Goal: Task Accomplishment & Management: Use online tool/utility

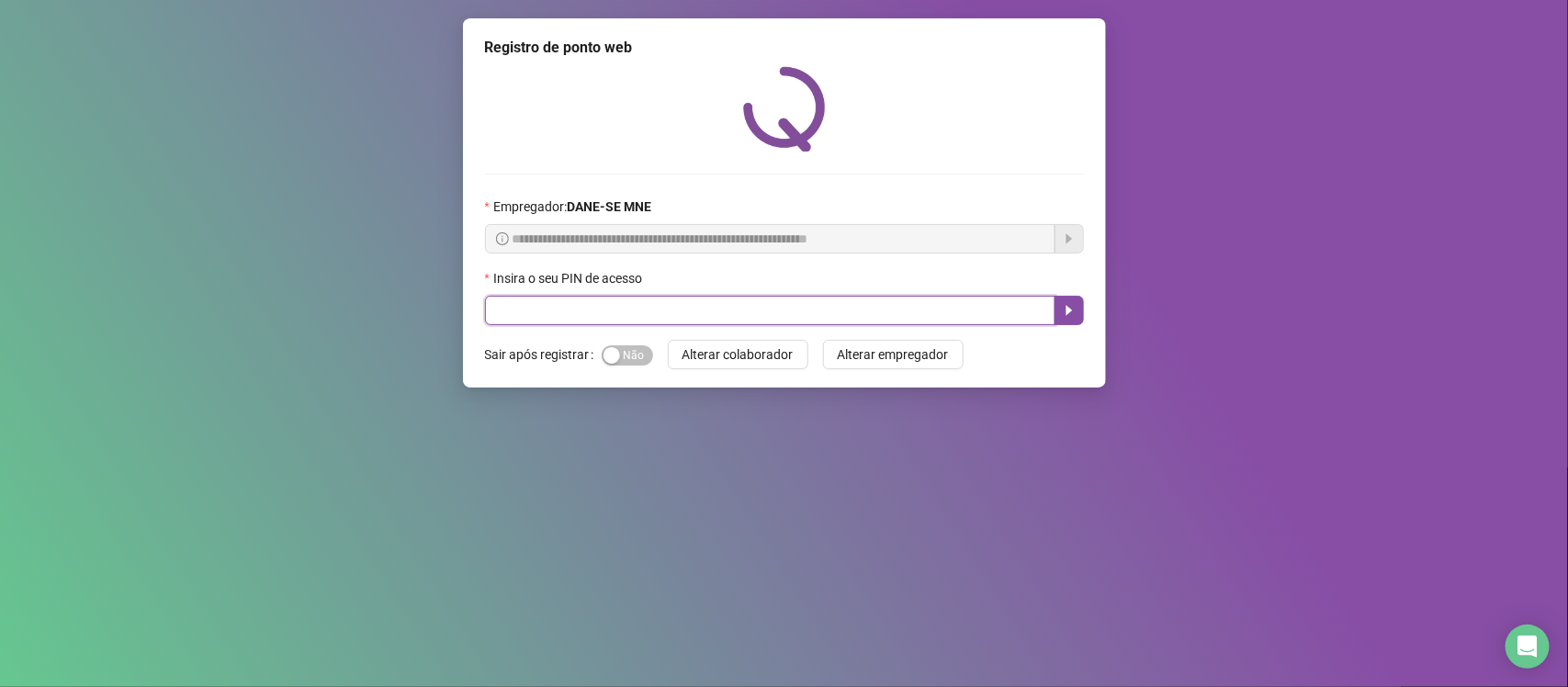
drag, startPoint x: 657, startPoint y: 305, endPoint x: 668, endPoint y: 322, distance: 20.2
click at [661, 309] on input "text" at bounding box center [770, 310] width 571 height 30
type input "*****"
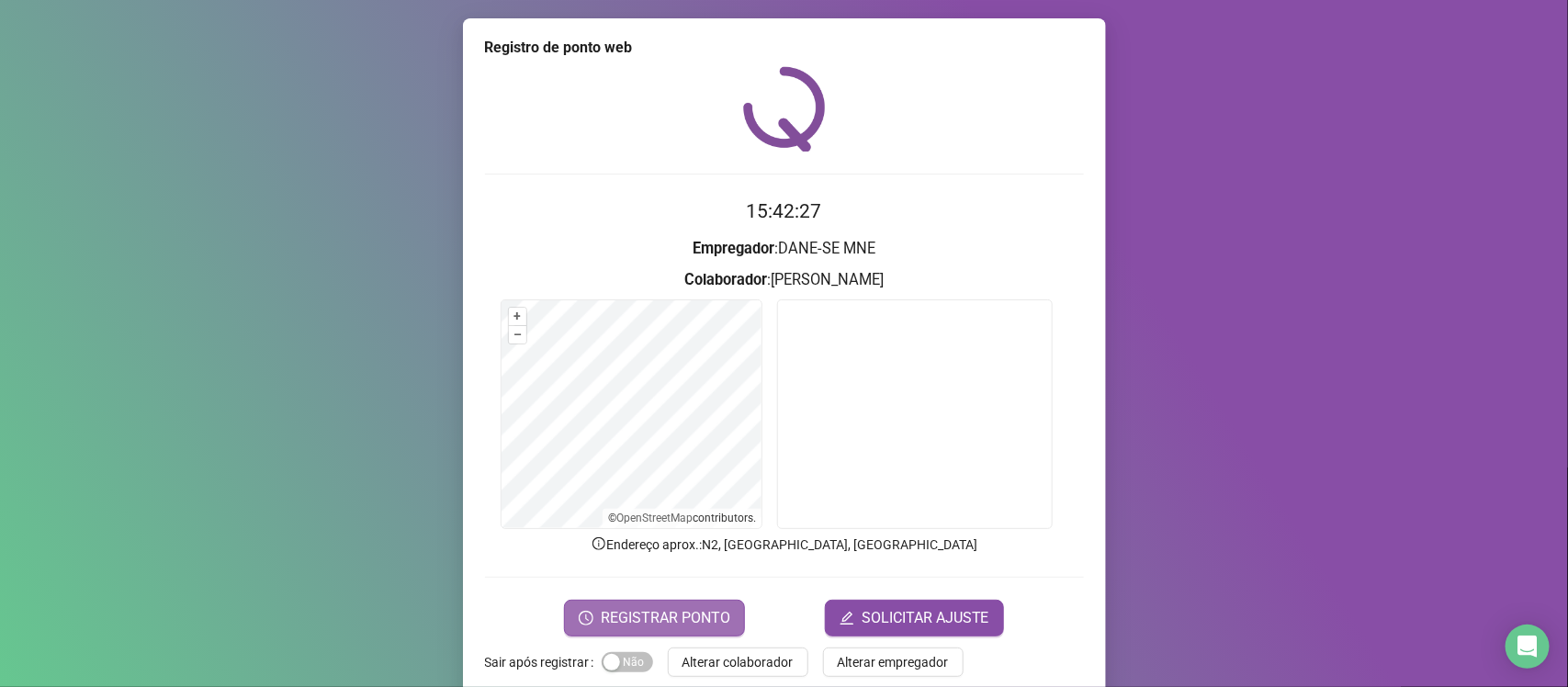
click at [676, 630] on button "REGISTRAR PONTO" at bounding box center [654, 617] width 181 height 36
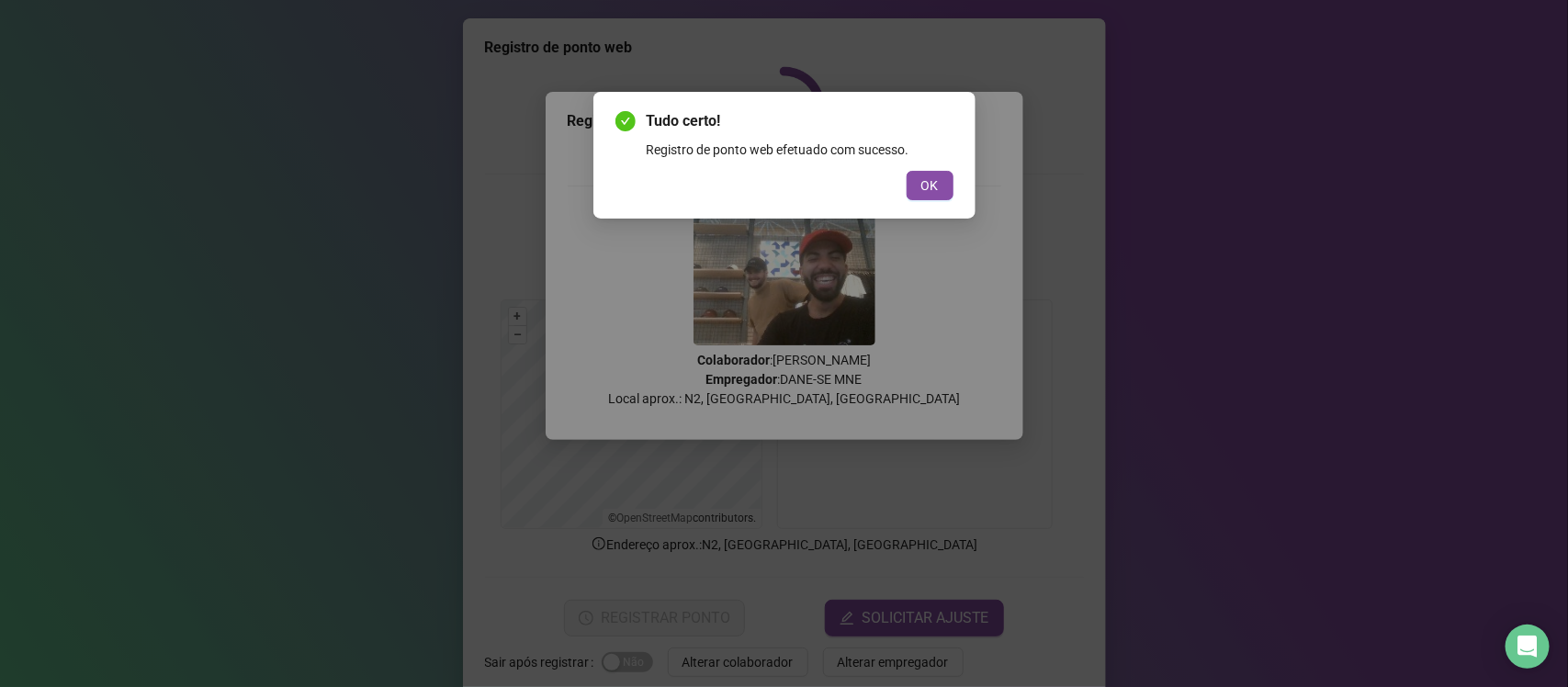
click at [944, 213] on div "Tudo certo! Registro de ponto web efetuado com sucesso. OK" at bounding box center [784, 156] width 382 height 127
click at [953, 168] on div "Tudo certo! Registro de ponto web efetuado com sucesso. OK" at bounding box center [784, 155] width 338 height 90
click at [918, 186] on button "OK" at bounding box center [929, 185] width 47 height 30
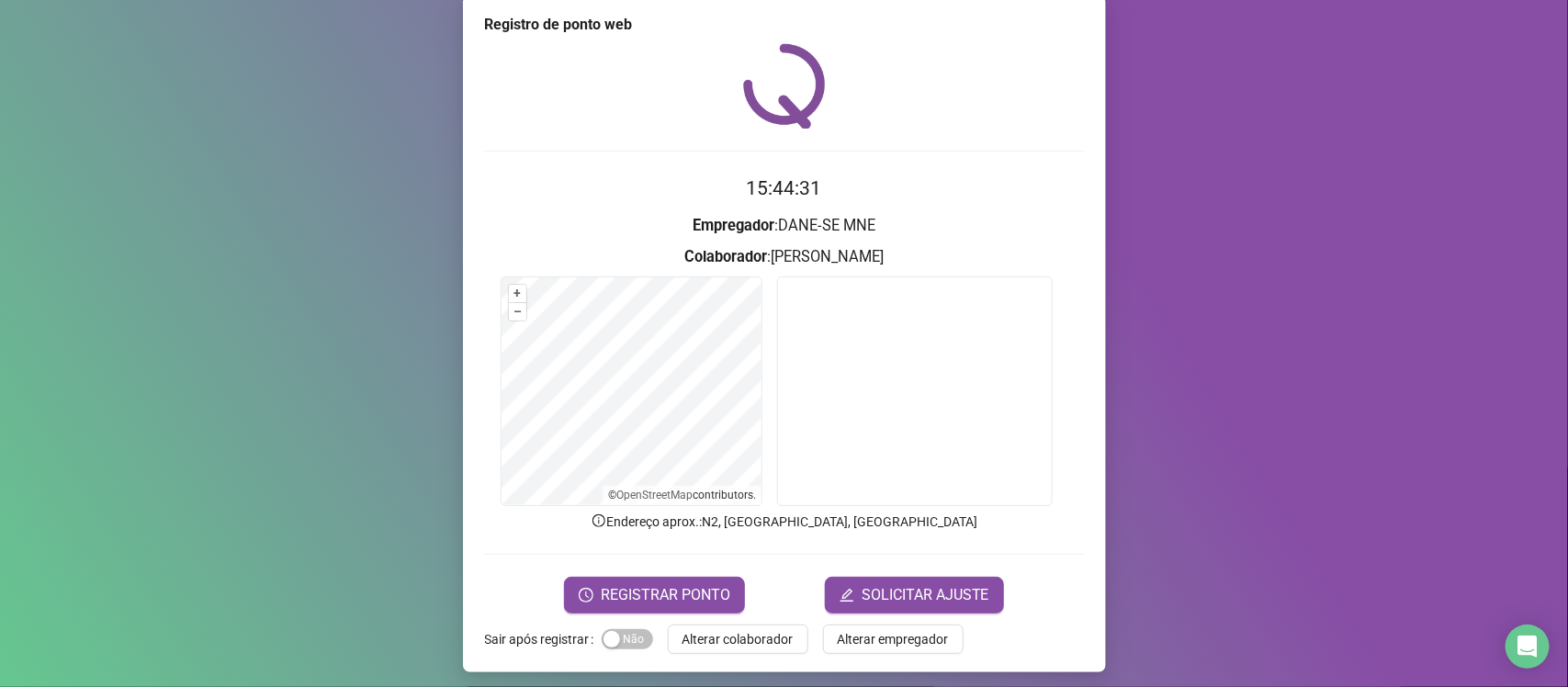
scroll to position [30, 0]
